Goal: Transaction & Acquisition: Purchase product/service

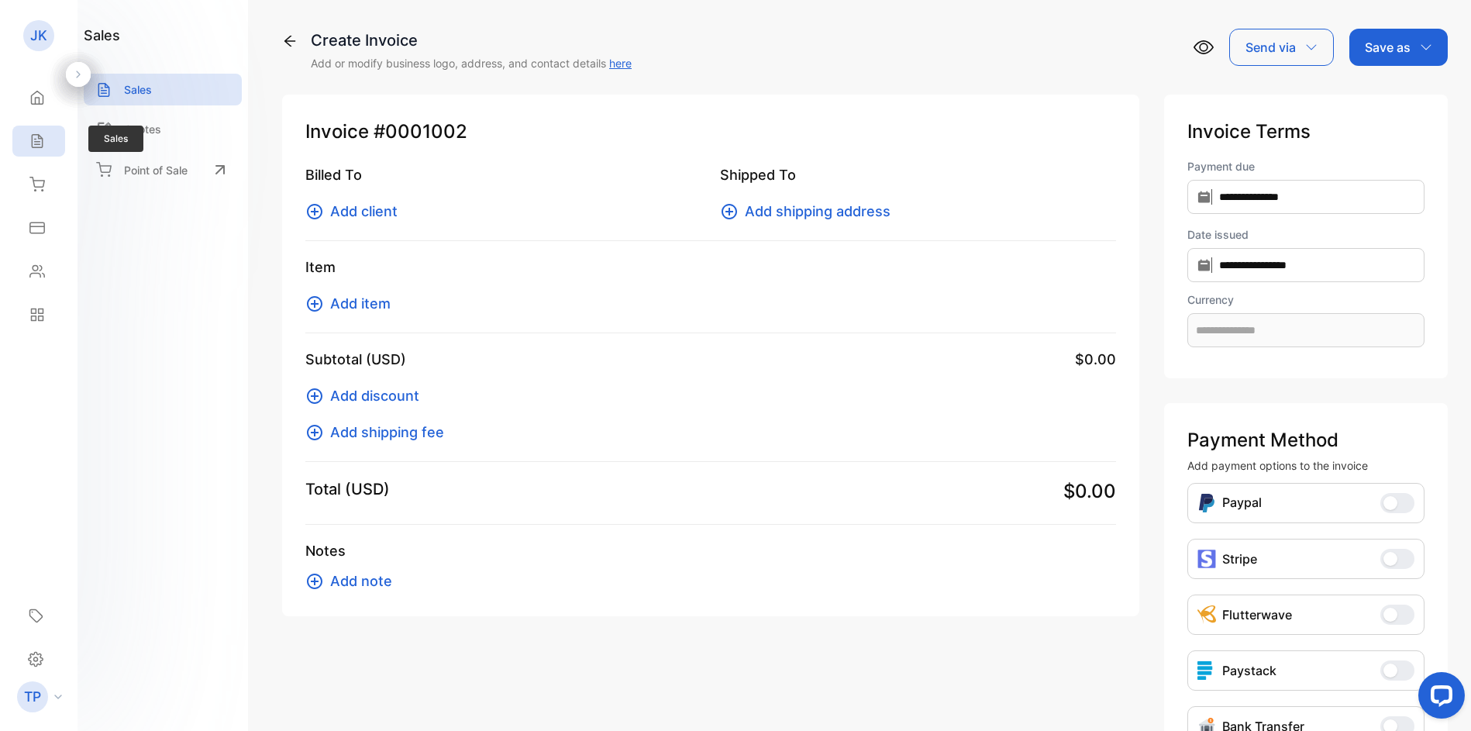
click at [43, 148] on icon at bounding box center [36, 140] width 15 height 15
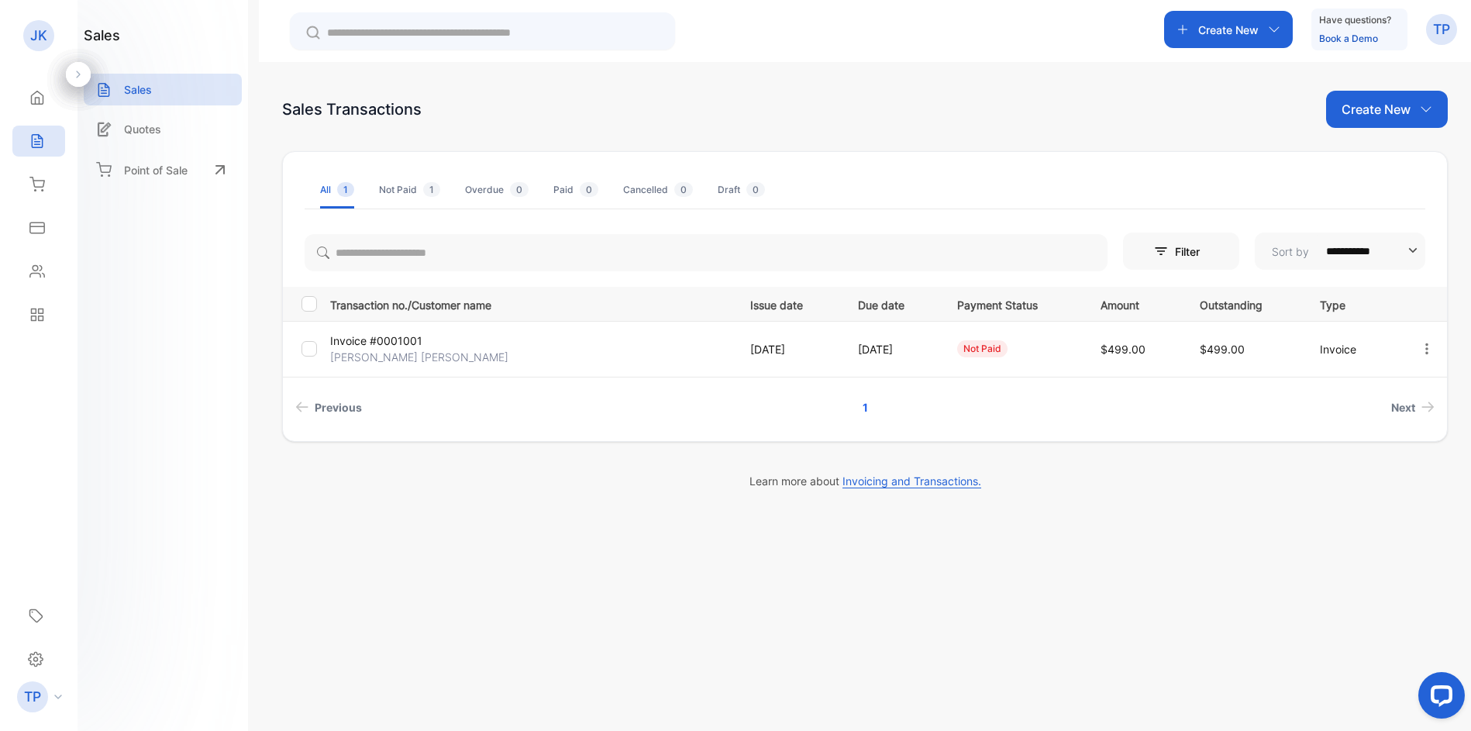
click at [1272, 24] on icon "button" at bounding box center [1274, 29] width 12 height 12
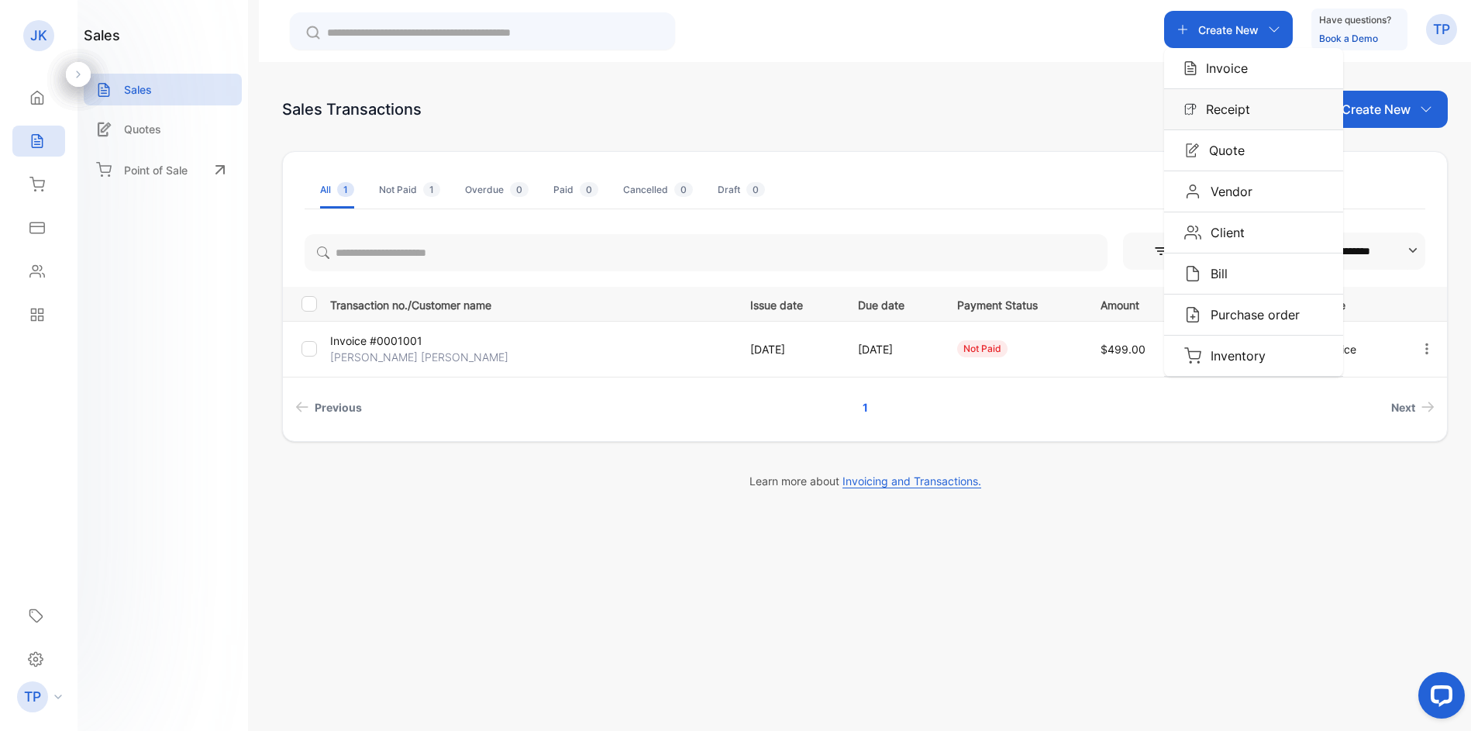
click at [1202, 114] on p "Receipt" at bounding box center [1222, 109] width 53 height 19
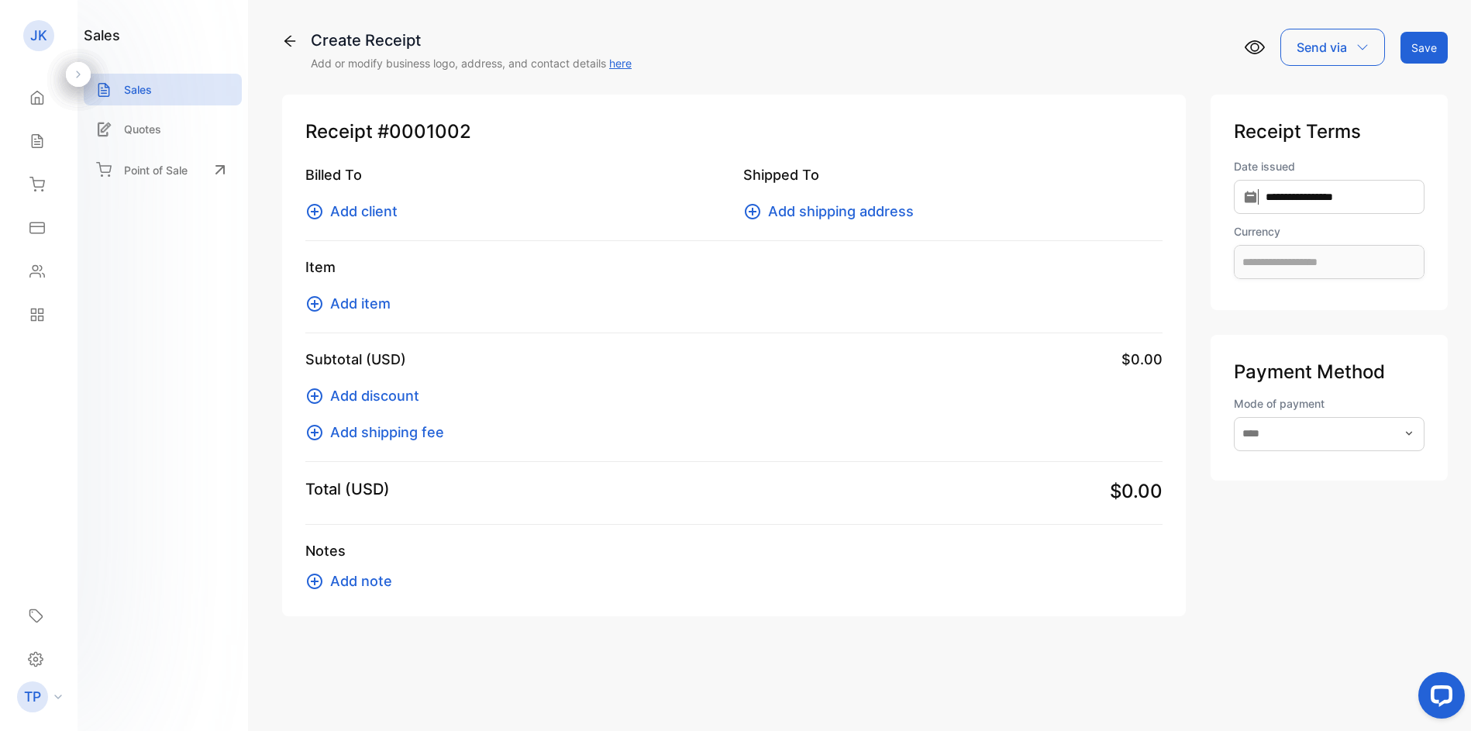
type input "**********"
click at [1311, 49] on p "Send via" at bounding box center [1321, 47] width 50 height 19
click at [359, 208] on span "Add client" at bounding box center [363, 211] width 67 height 21
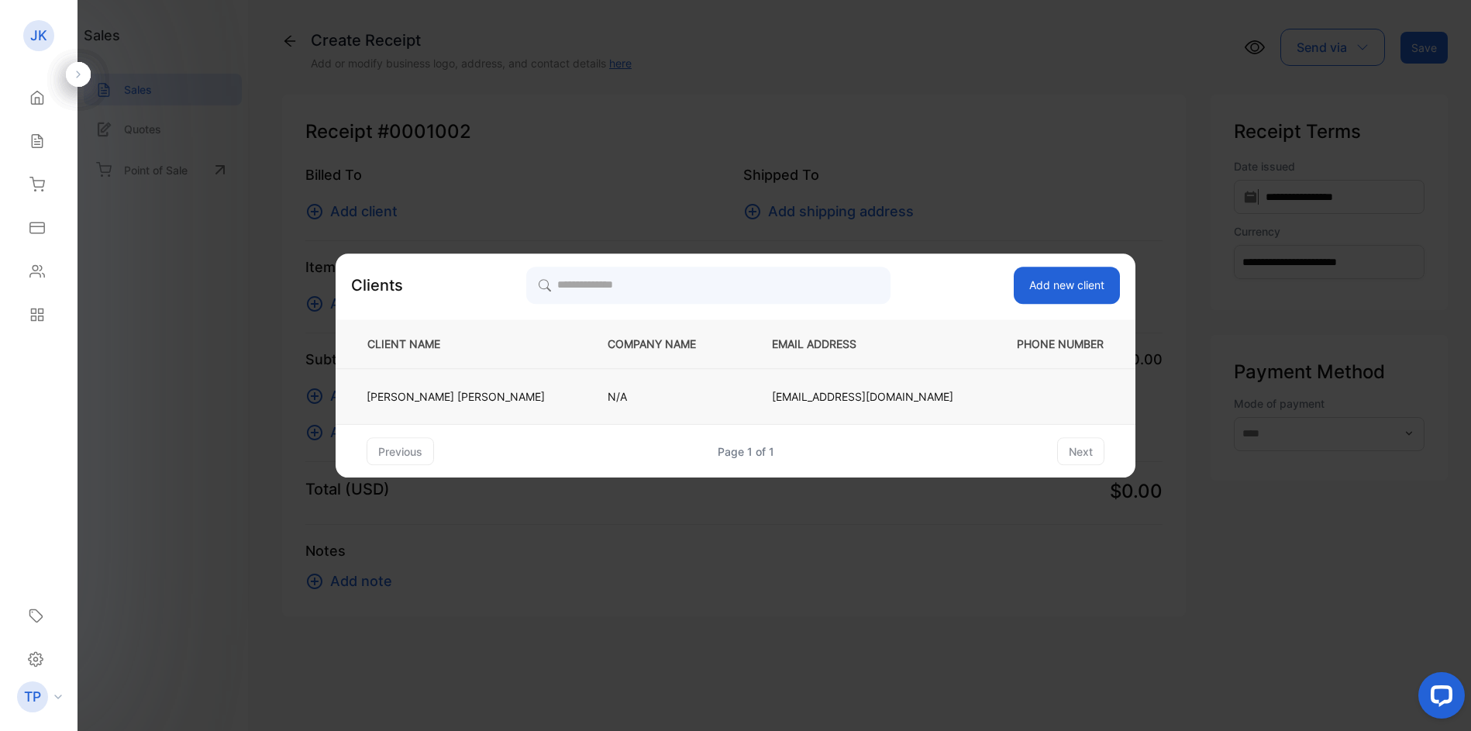
click at [481, 394] on p "[PERSON_NAME] [PERSON_NAME]" at bounding box center [455, 396] width 178 height 16
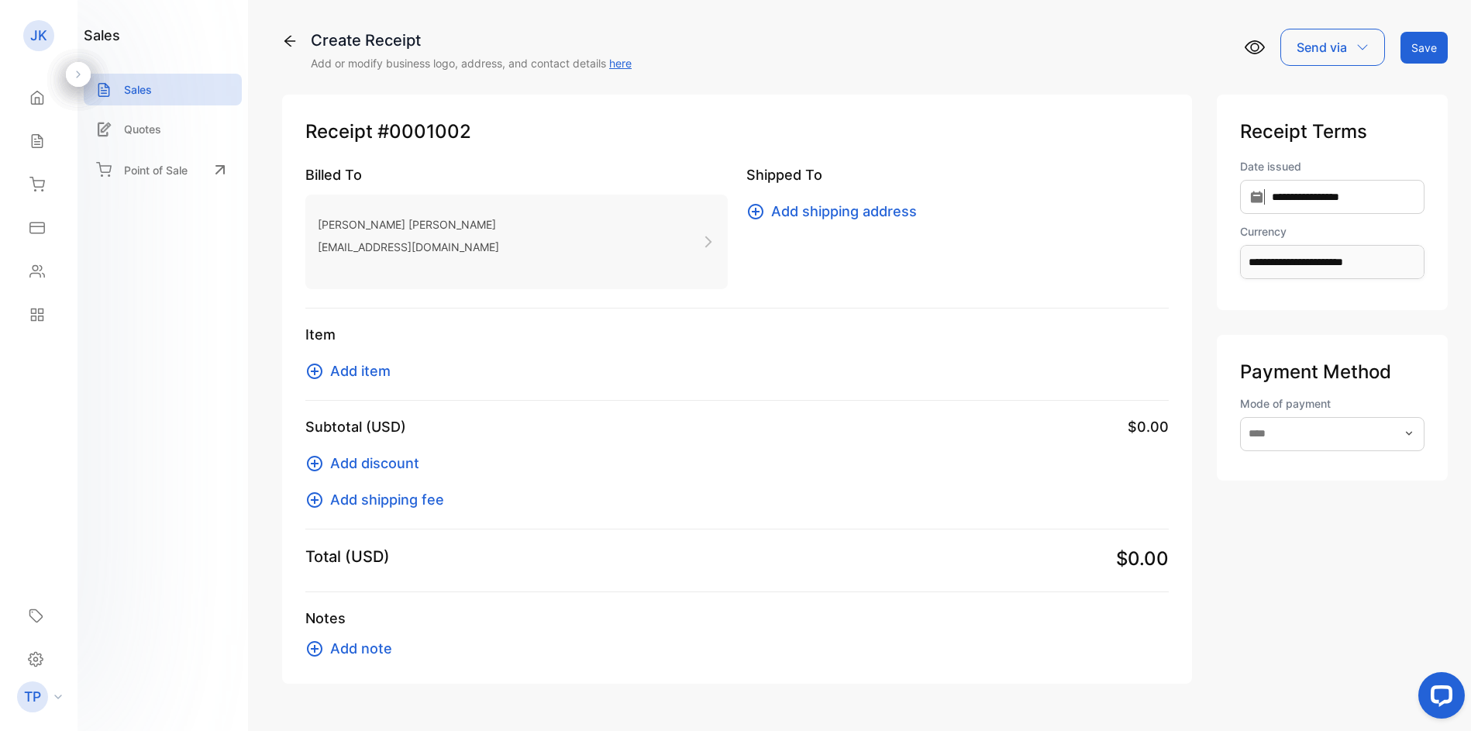
click at [406, 369] on div "Add item" at bounding box center [736, 370] width 863 height 21
click at [356, 368] on span "Add item" at bounding box center [360, 370] width 60 height 21
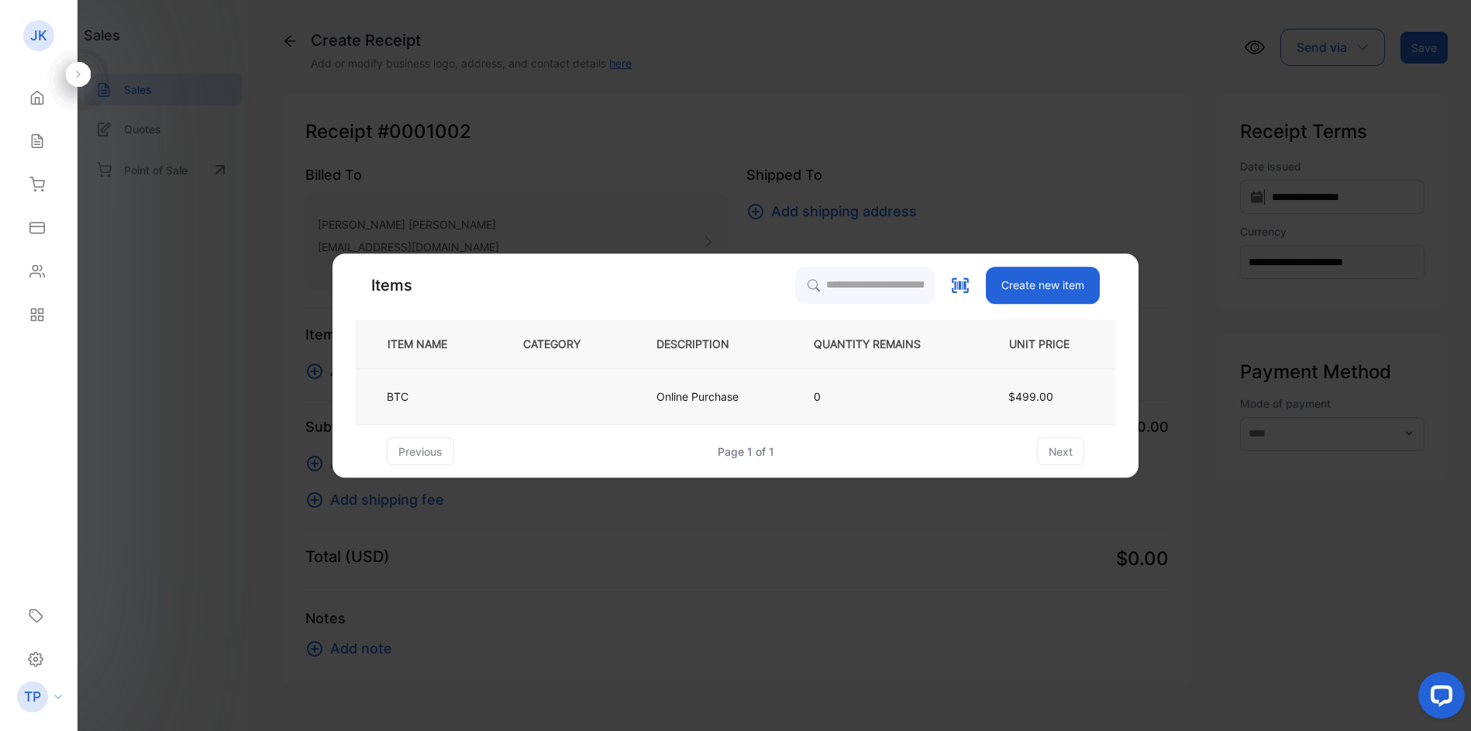
click at [403, 387] on td "BTC" at bounding box center [427, 397] width 142 height 56
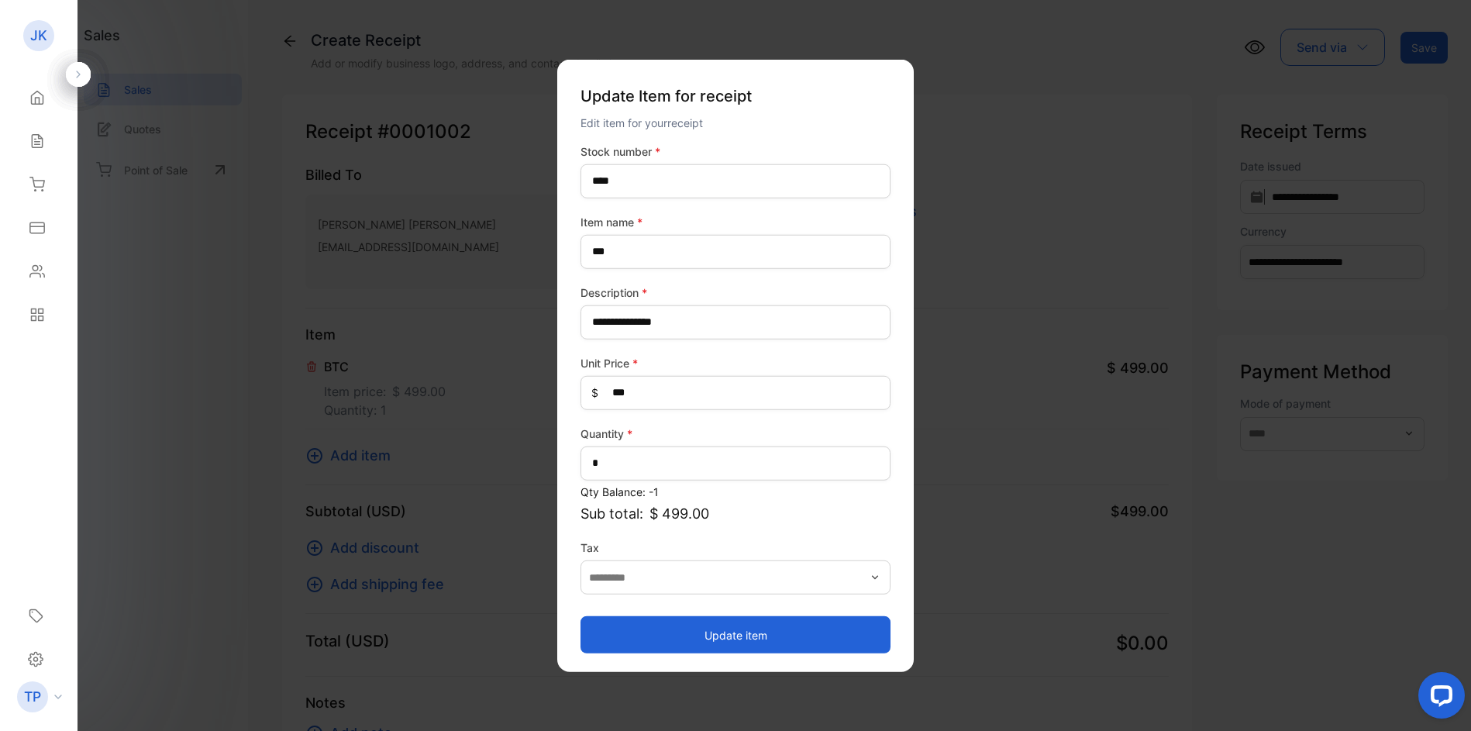
click at [724, 631] on button "Update item" at bounding box center [735, 634] width 310 height 37
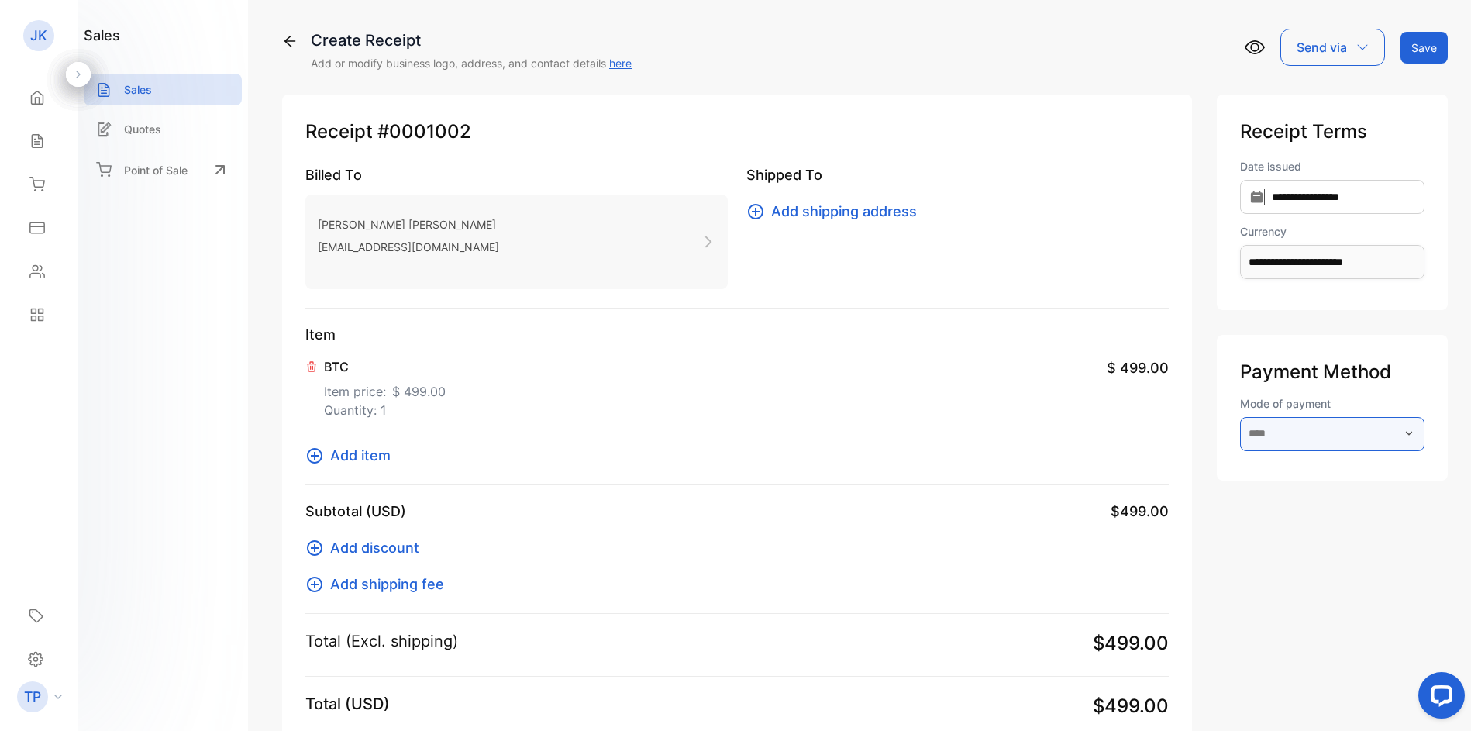
click at [1240, 426] on input "text" at bounding box center [1332, 434] width 184 height 34
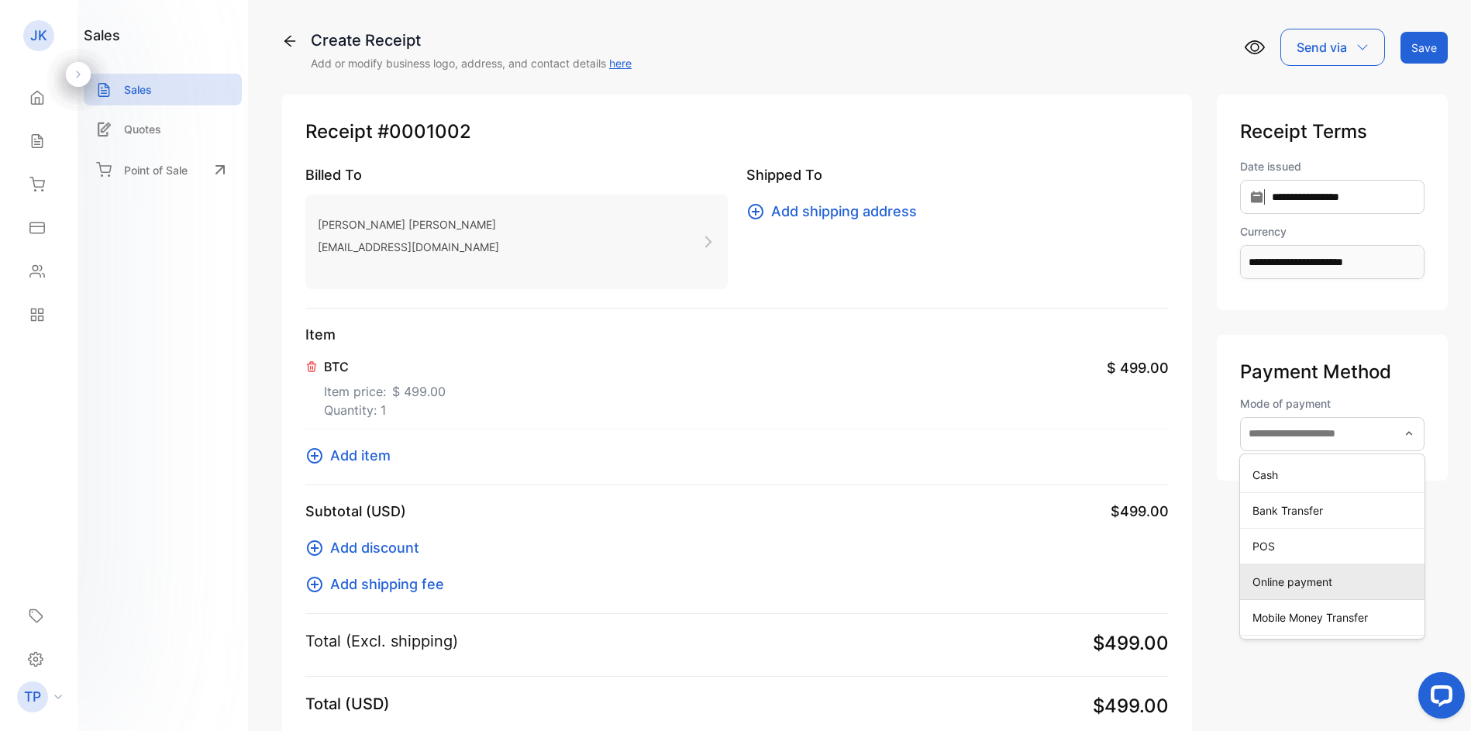
click at [1252, 580] on p "Online payment" at bounding box center [1335, 581] width 166 height 16
type input "**********"
click at [1216, 322] on div "**********" at bounding box center [1331, 463] width 231 height 736
click at [1364, 52] on div "Send via" at bounding box center [1332, 47] width 105 height 37
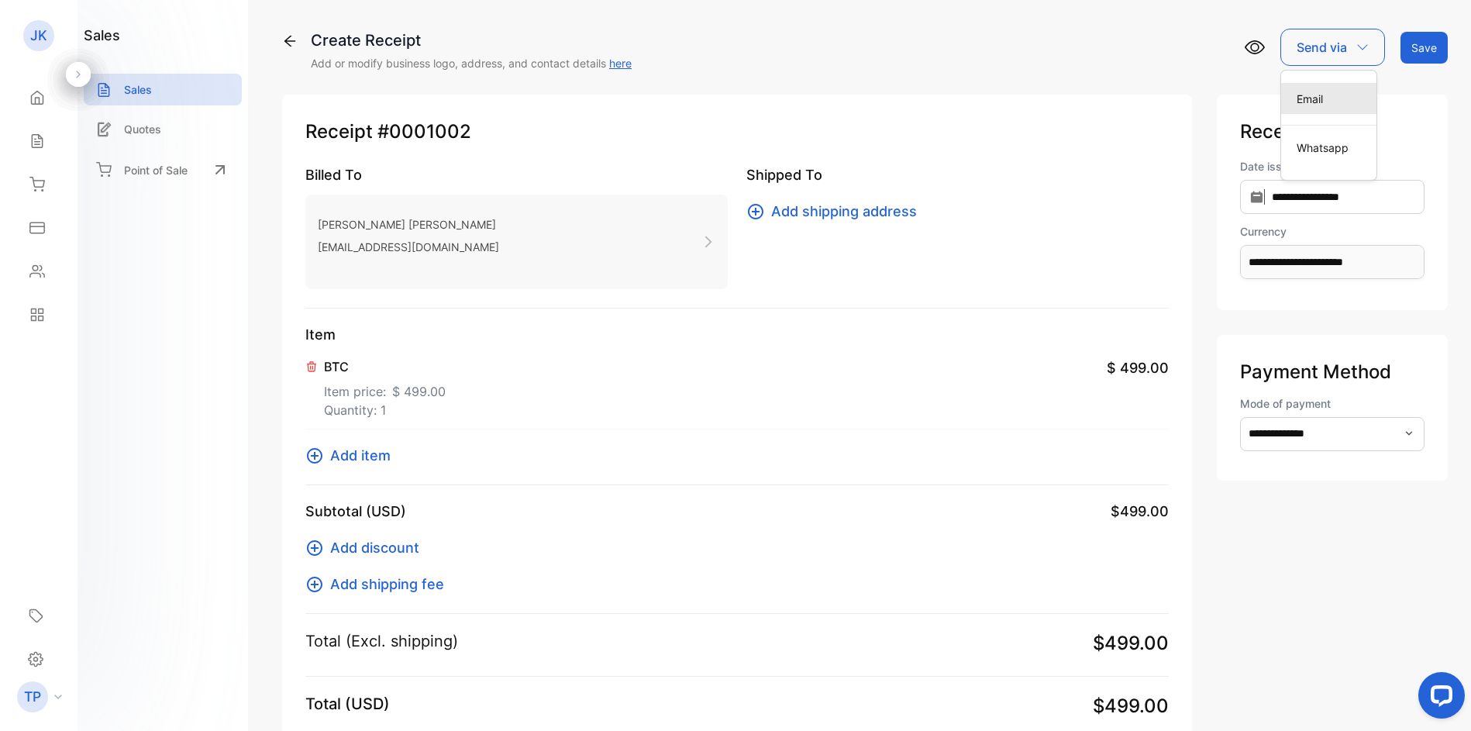
click at [1338, 85] on div "Email" at bounding box center [1328, 98] width 95 height 31
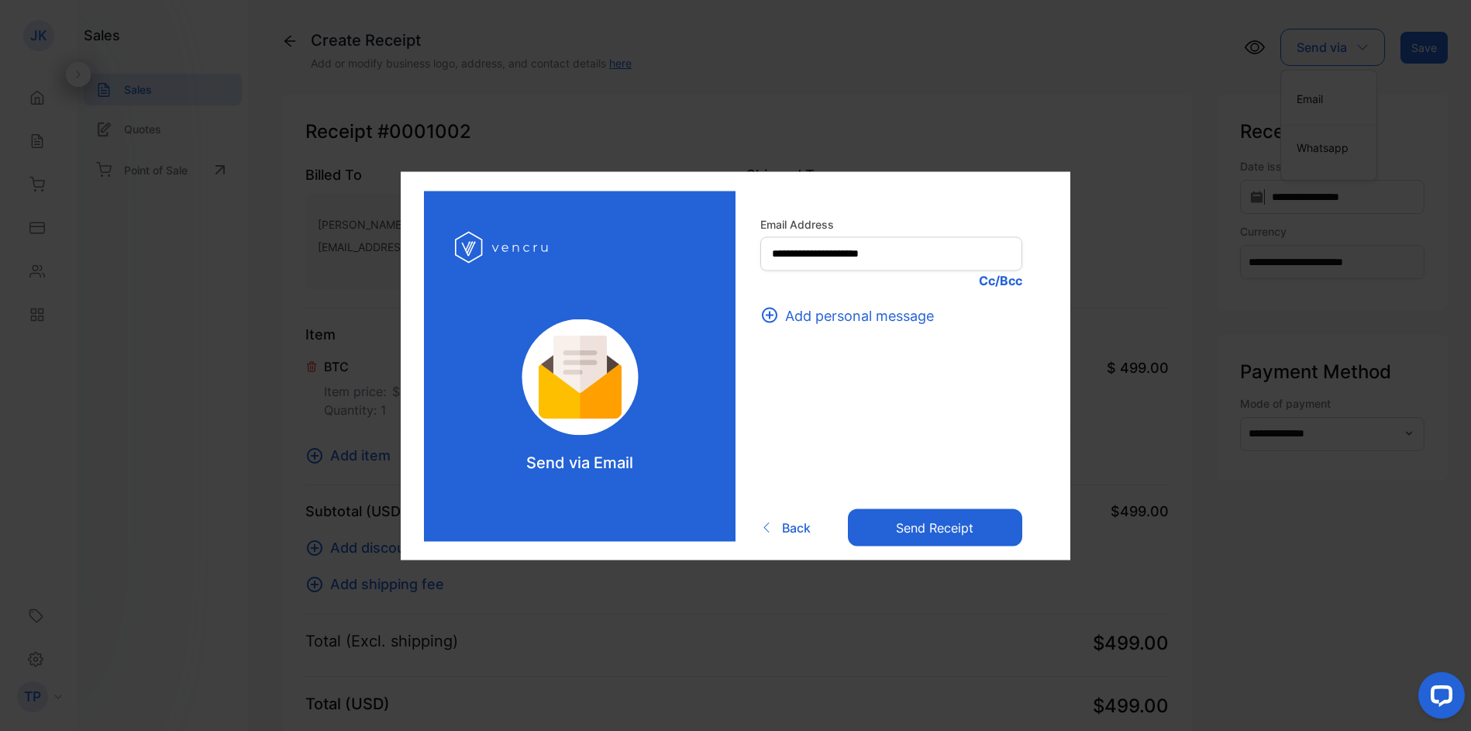
click at [834, 311] on span "Add personal message" at bounding box center [859, 315] width 149 height 21
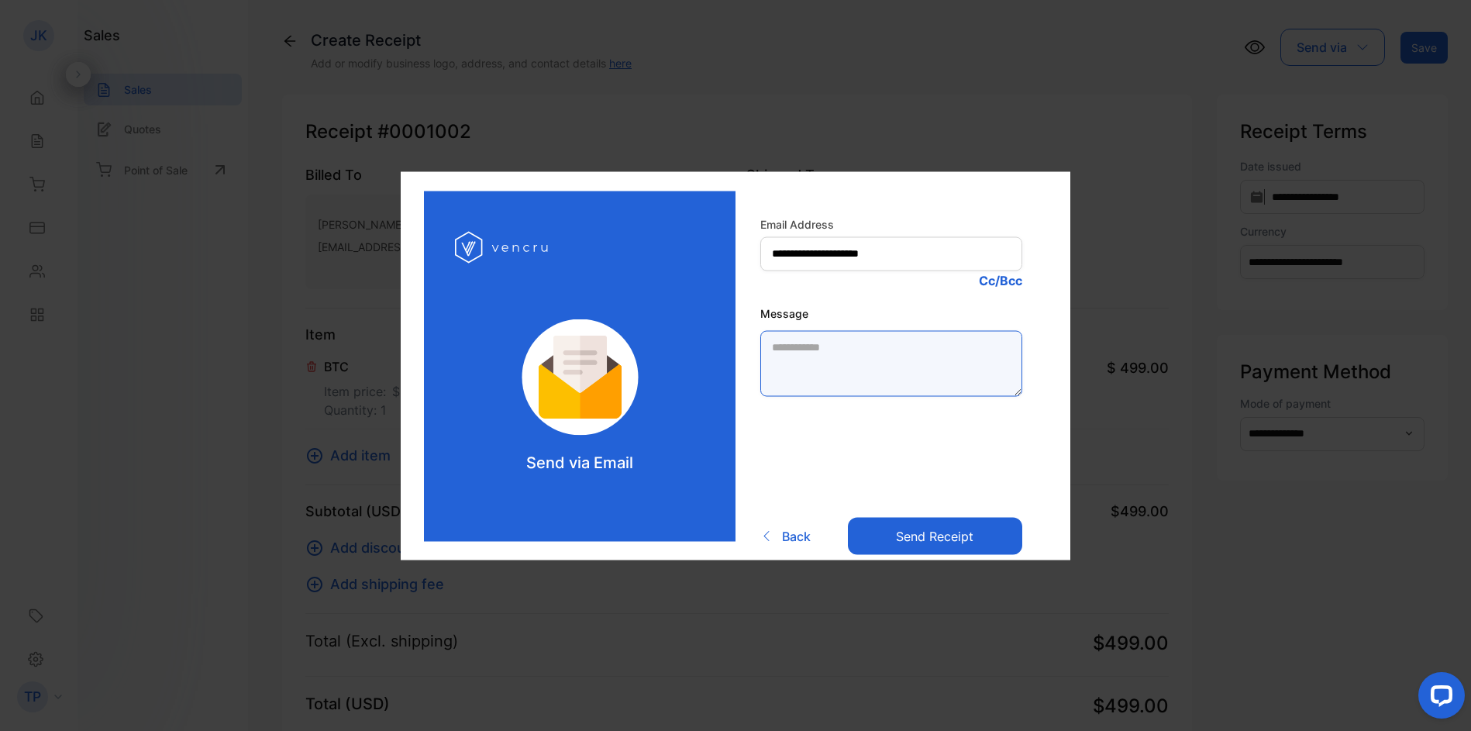
click at [829, 358] on textarea "Message" at bounding box center [891, 363] width 262 height 66
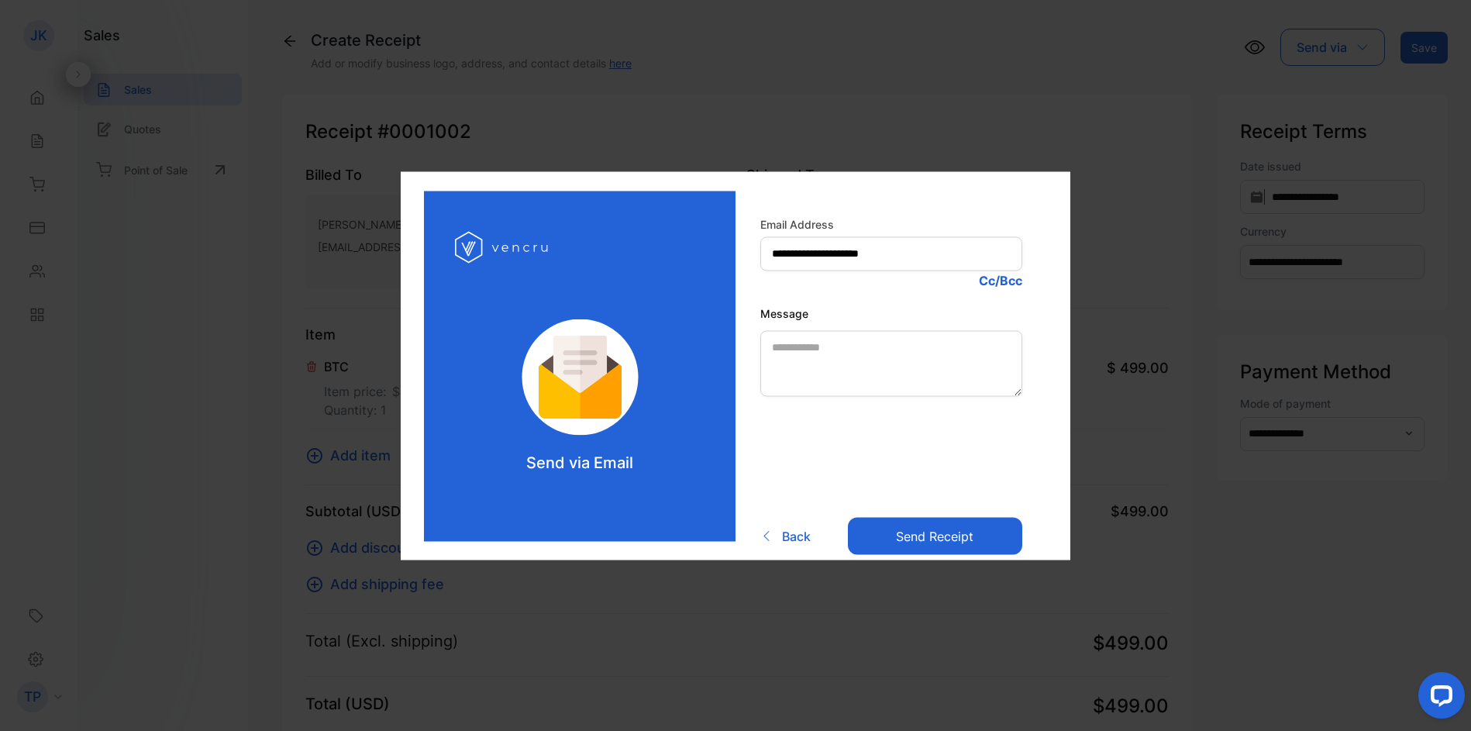
click at [779, 538] on span at bounding box center [771, 535] width 22 height 12
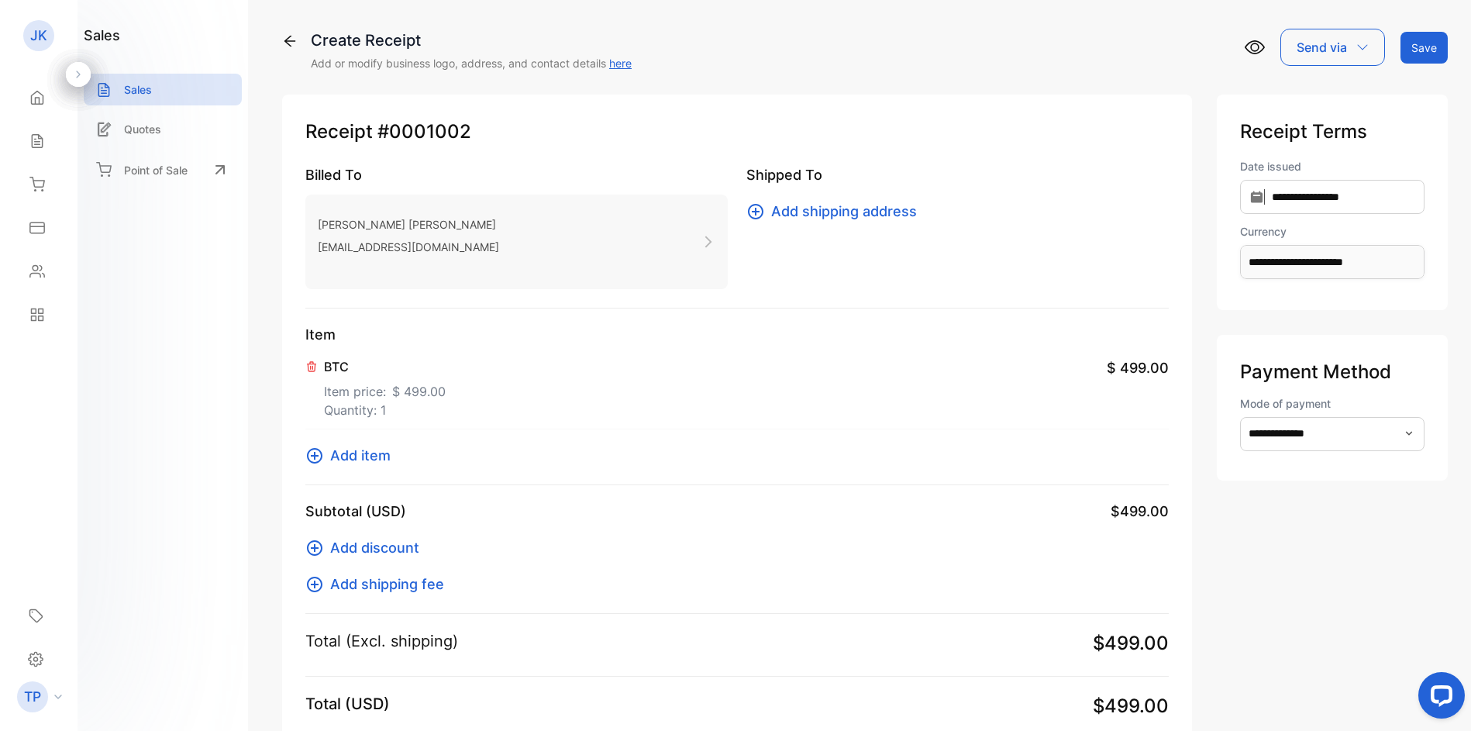
click at [1416, 46] on button "Save" at bounding box center [1423, 48] width 47 height 32
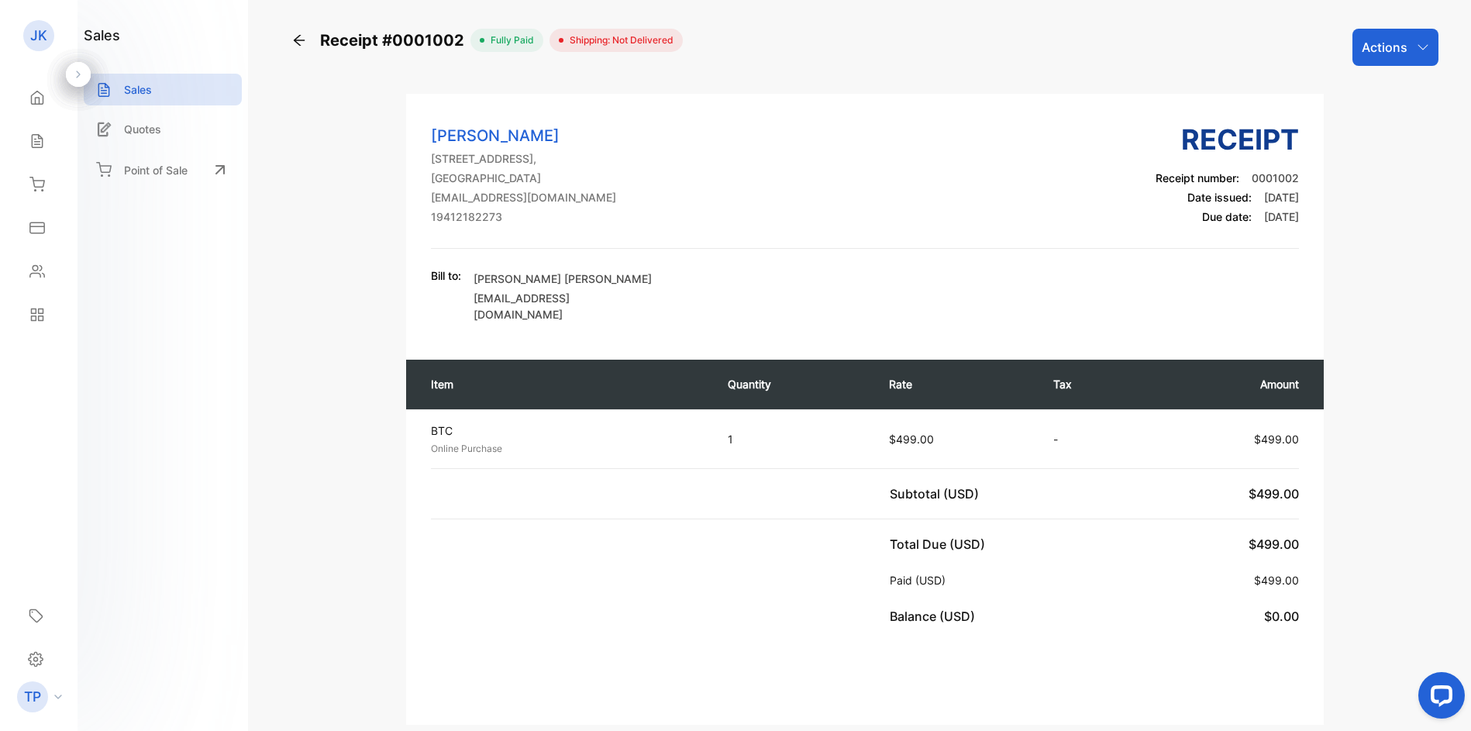
click at [1392, 46] on p "Actions" at bounding box center [1384, 47] width 46 height 19
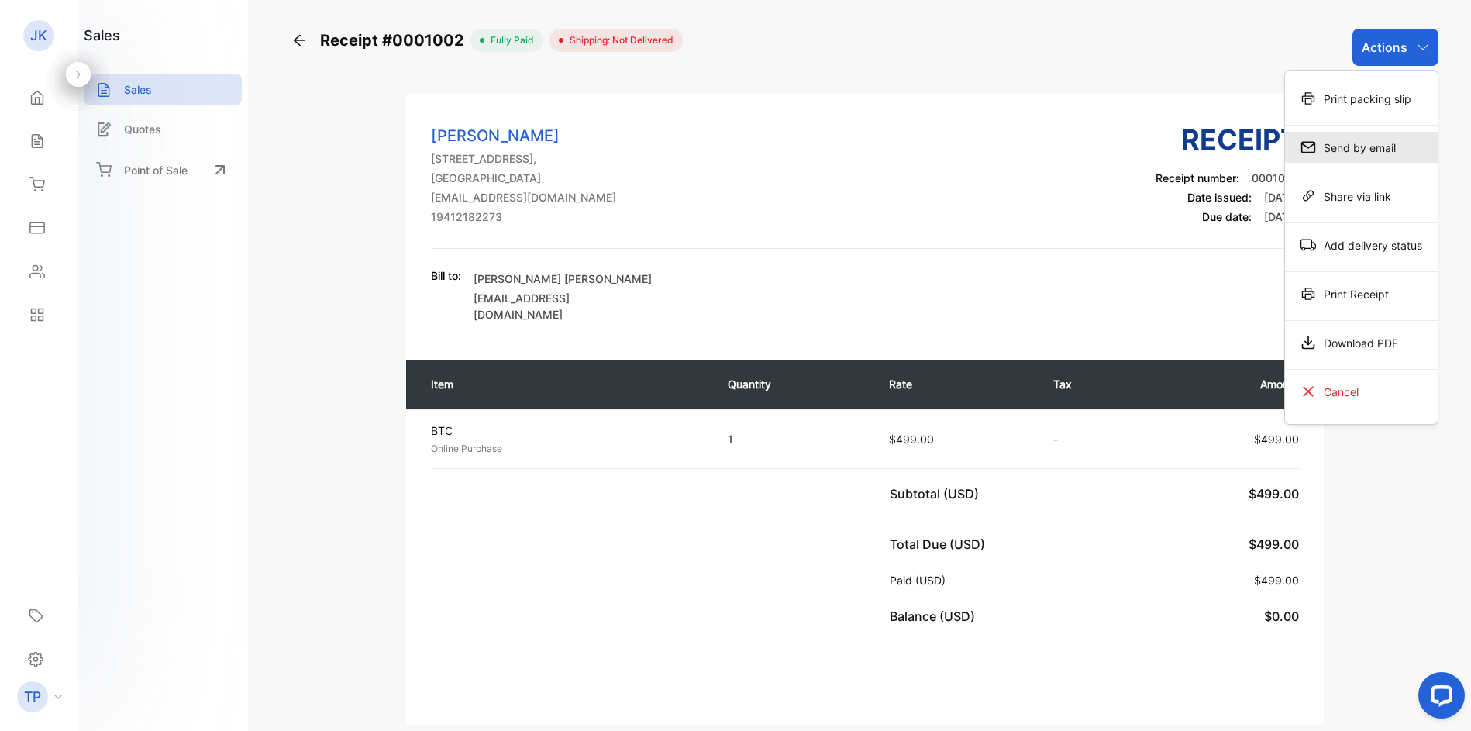
click at [1359, 150] on div "Send by email" at bounding box center [1361, 147] width 153 height 31
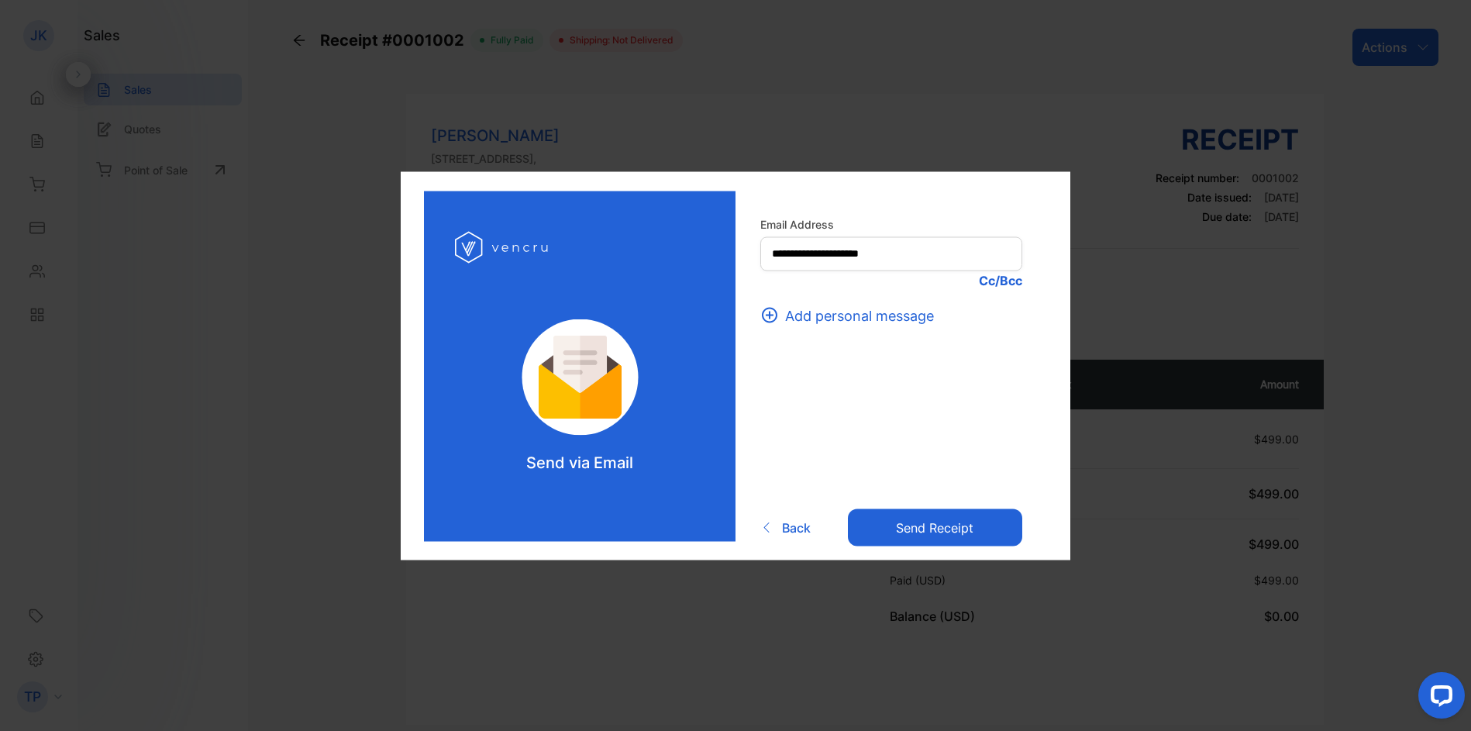
click at [855, 306] on span "Add personal message" at bounding box center [859, 315] width 149 height 21
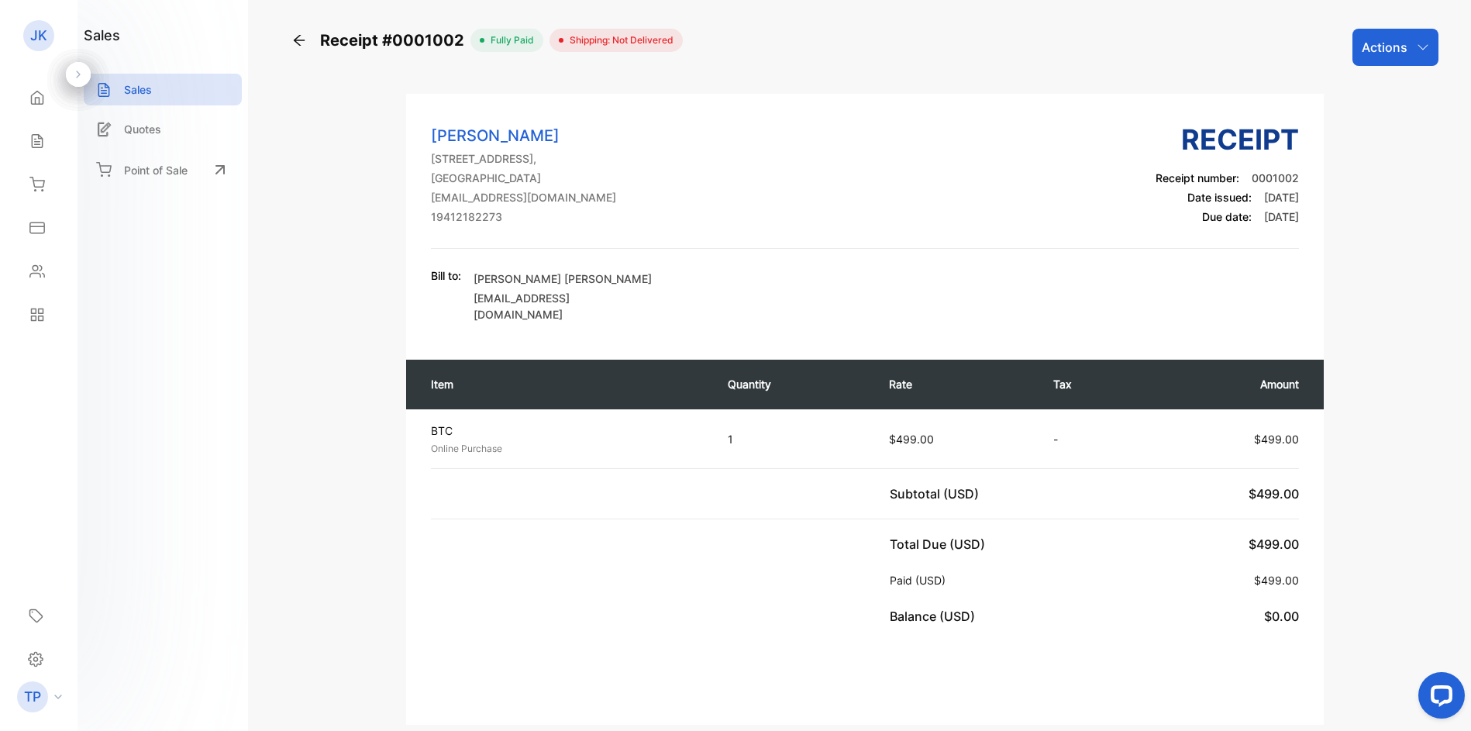
click at [1367, 31] on div "Actions" at bounding box center [1395, 47] width 86 height 37
